Goal: Information Seeking & Learning: Learn about a topic

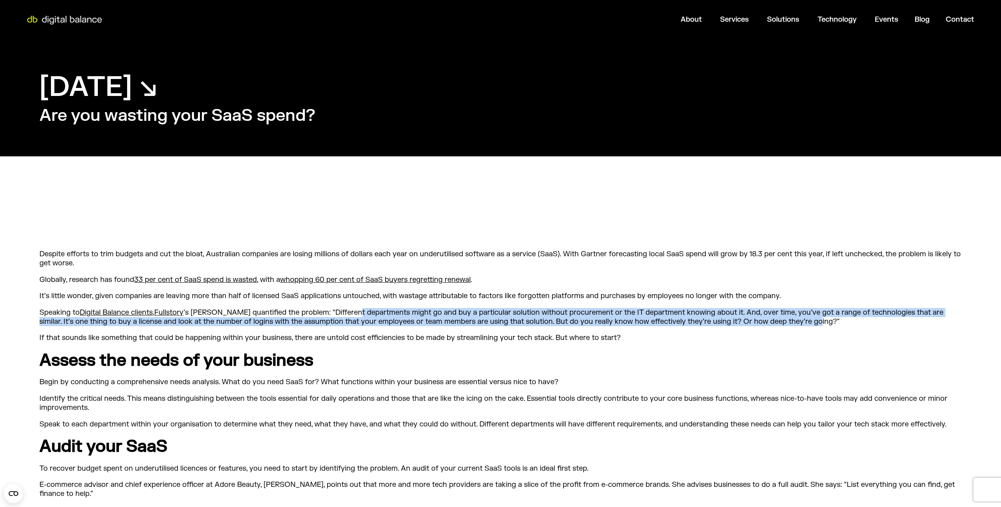
drag, startPoint x: 359, startPoint y: 310, endPoint x: 859, endPoint y: 322, distance: 500.4
click at [859, 322] on p "Speaking to Digital Balance clients , [PERSON_NAME] ’s [PERSON_NAME] quantified…" at bounding box center [500, 317] width 922 height 19
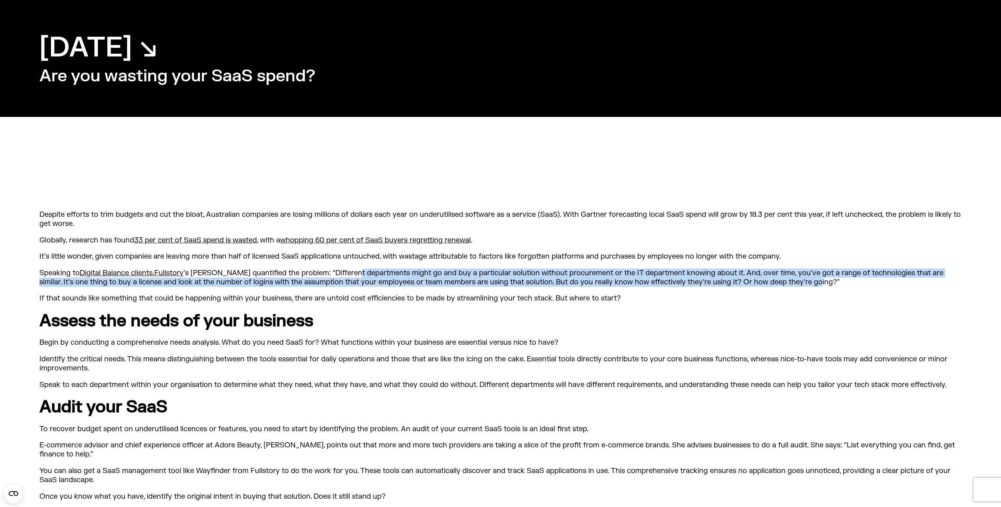
scroll to position [79, 0]
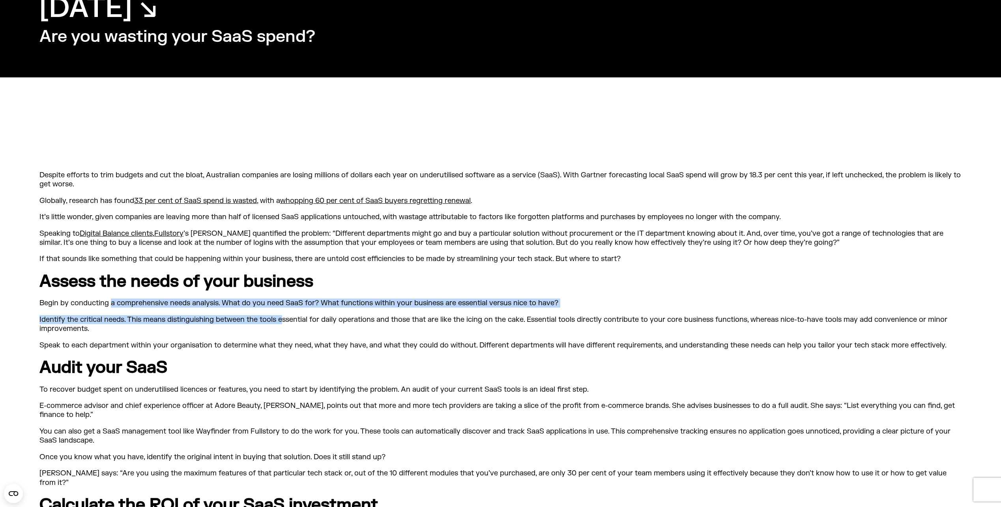
drag, startPoint x: 122, startPoint y: 305, endPoint x: 285, endPoint y: 323, distance: 163.9
click at [285, 323] on div "Despite efforts to trim budgets and cut the bloat, Australian companies are los…" at bounding box center [500, 489] width 922 height 638
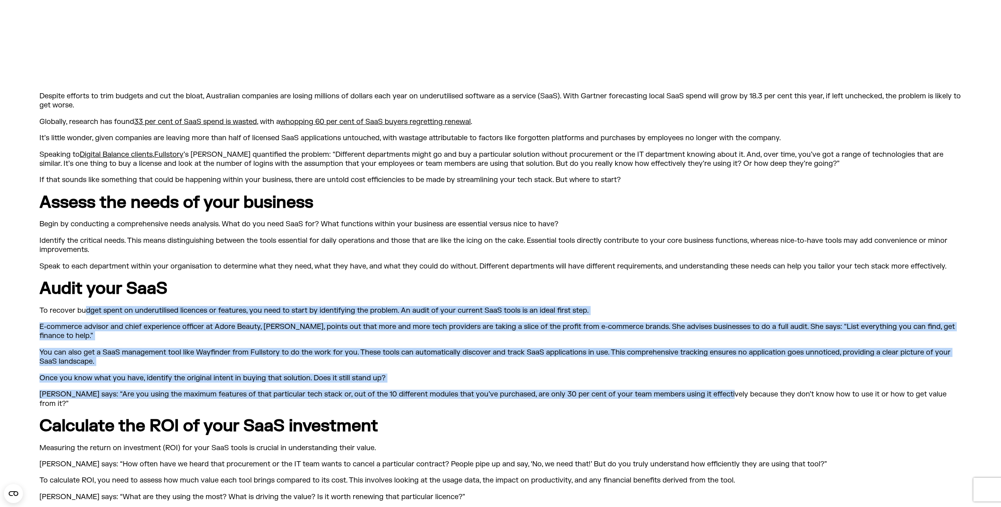
drag, startPoint x: 86, startPoint y: 314, endPoint x: 720, endPoint y: 387, distance: 637.7
click at [720, 387] on div "Despite efforts to trim budgets and cut the bloat, Australian companies are los…" at bounding box center [500, 411] width 922 height 638
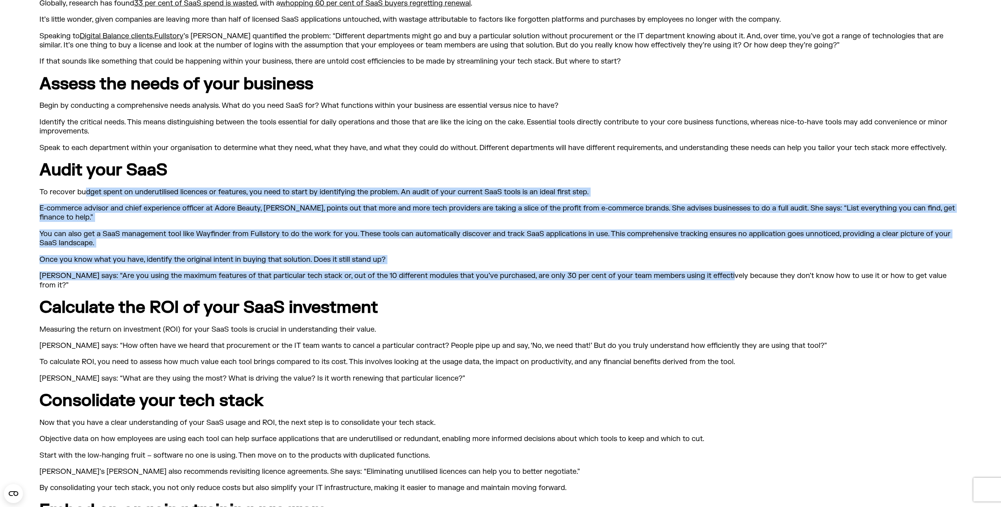
scroll to position [316, 0]
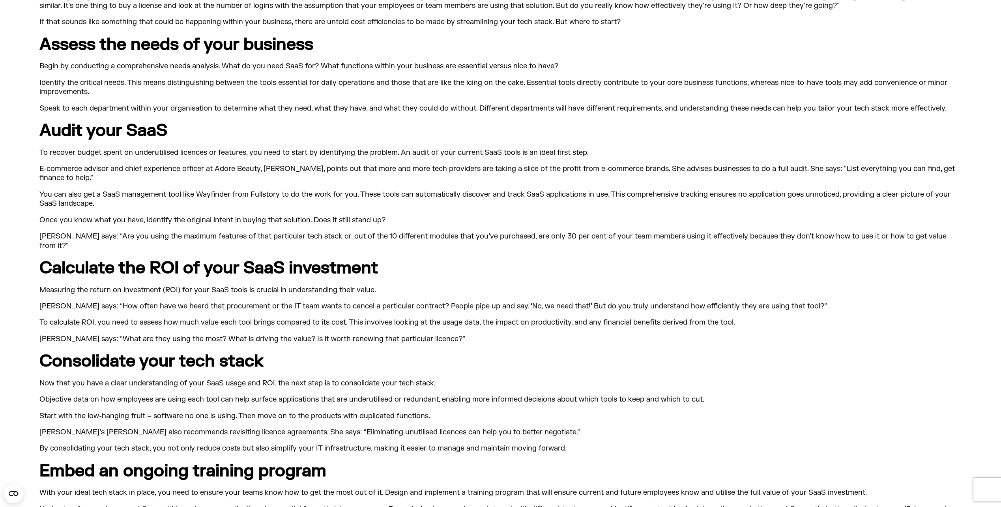
click at [192, 274] on div "Despite efforts to trim budgets and cut the bloat, Australian companies are los…" at bounding box center [500, 253] width 922 height 638
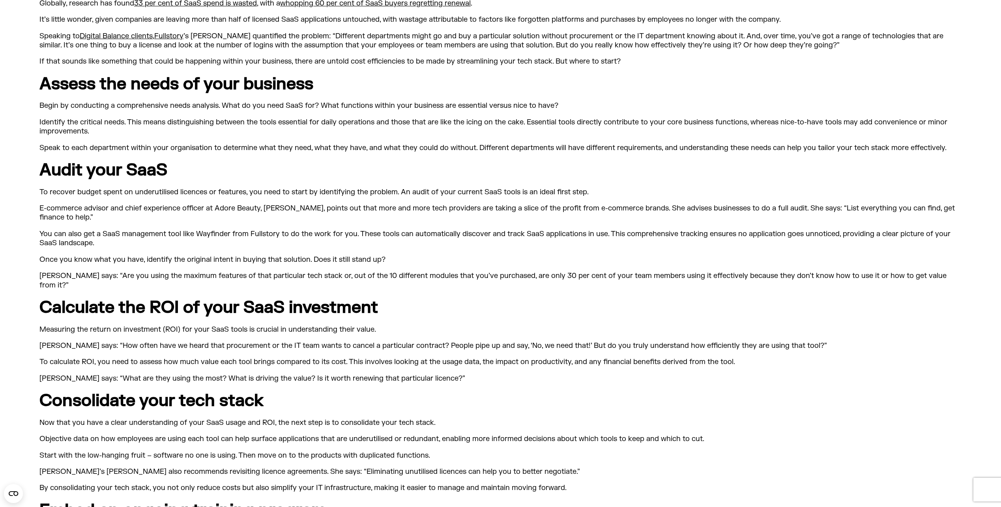
scroll to position [0, 0]
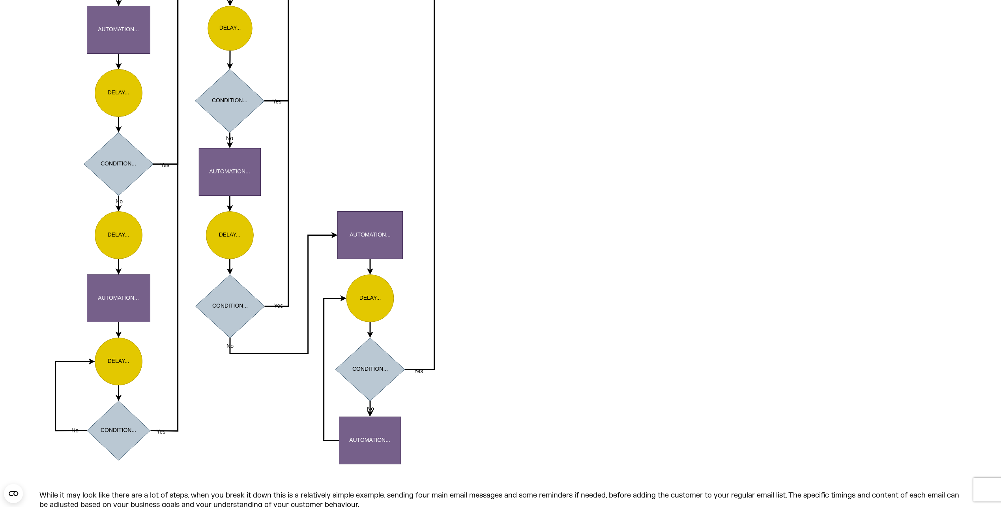
scroll to position [1302, 0]
